Goal: Task Accomplishment & Management: Manage account settings

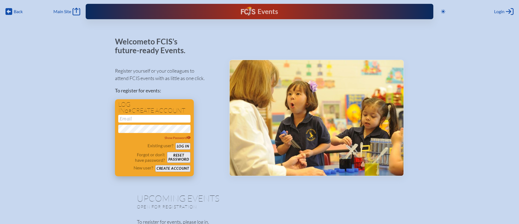
type input "[EMAIL_ADDRESS][DOMAIN_NAME]"
click at [182, 169] on button "Create account" at bounding box center [172, 168] width 35 height 7
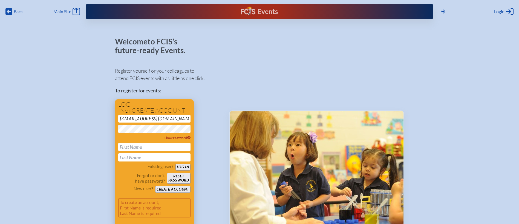
click at [183, 168] on button "Log in" at bounding box center [182, 166] width 15 height 7
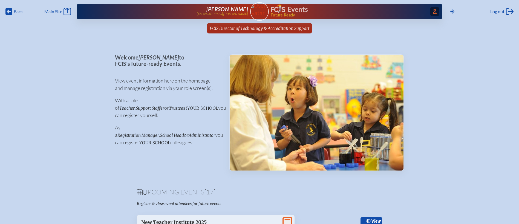
click at [437, 11] on span "Access Users..." at bounding box center [434, 11] width 9 height 9
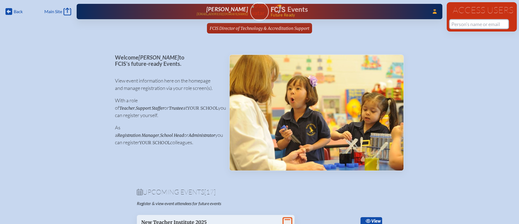
click at [464, 23] on input "text" at bounding box center [479, 24] width 58 height 8
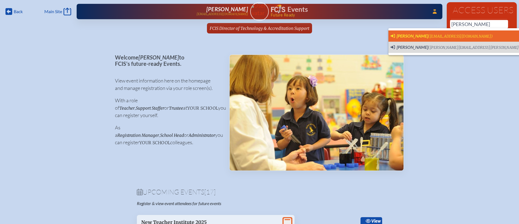
click at [463, 39] on span "Rachel Rudner (rrudner@saintmarks.com)" at bounding box center [441, 36] width 102 height 6
type input "[EMAIL_ADDRESS][DOMAIN_NAME]"
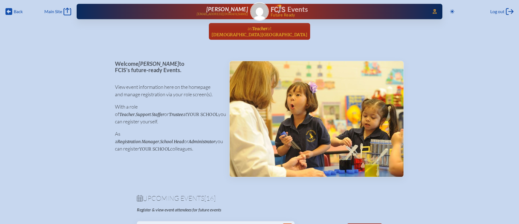
click at [269, 28] on span "at" at bounding box center [269, 28] width 4 height 6
